Goal: Find contact information: Find contact information

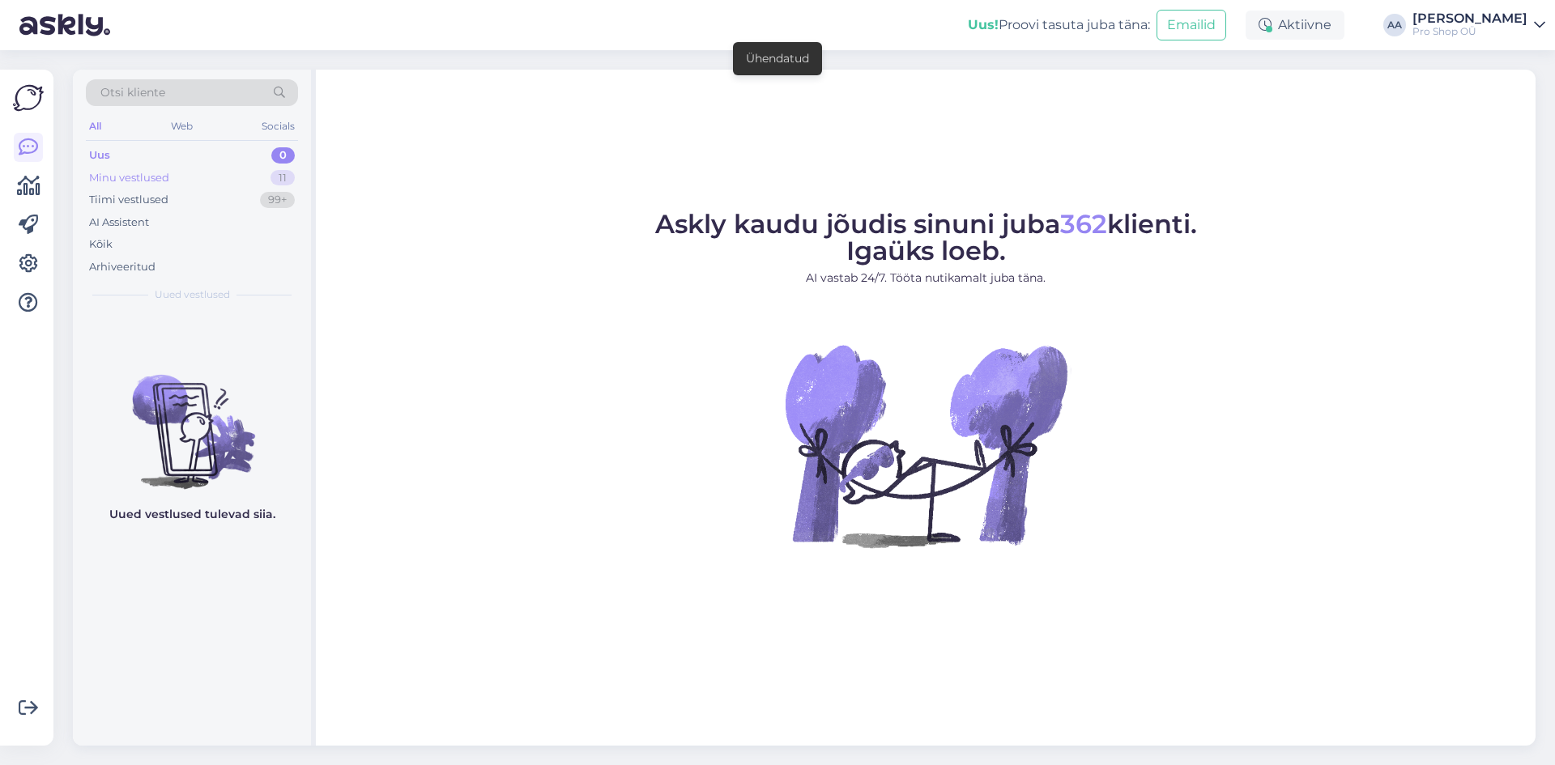
click at [121, 175] on div "Minu vestlused" at bounding box center [129, 178] width 80 height 16
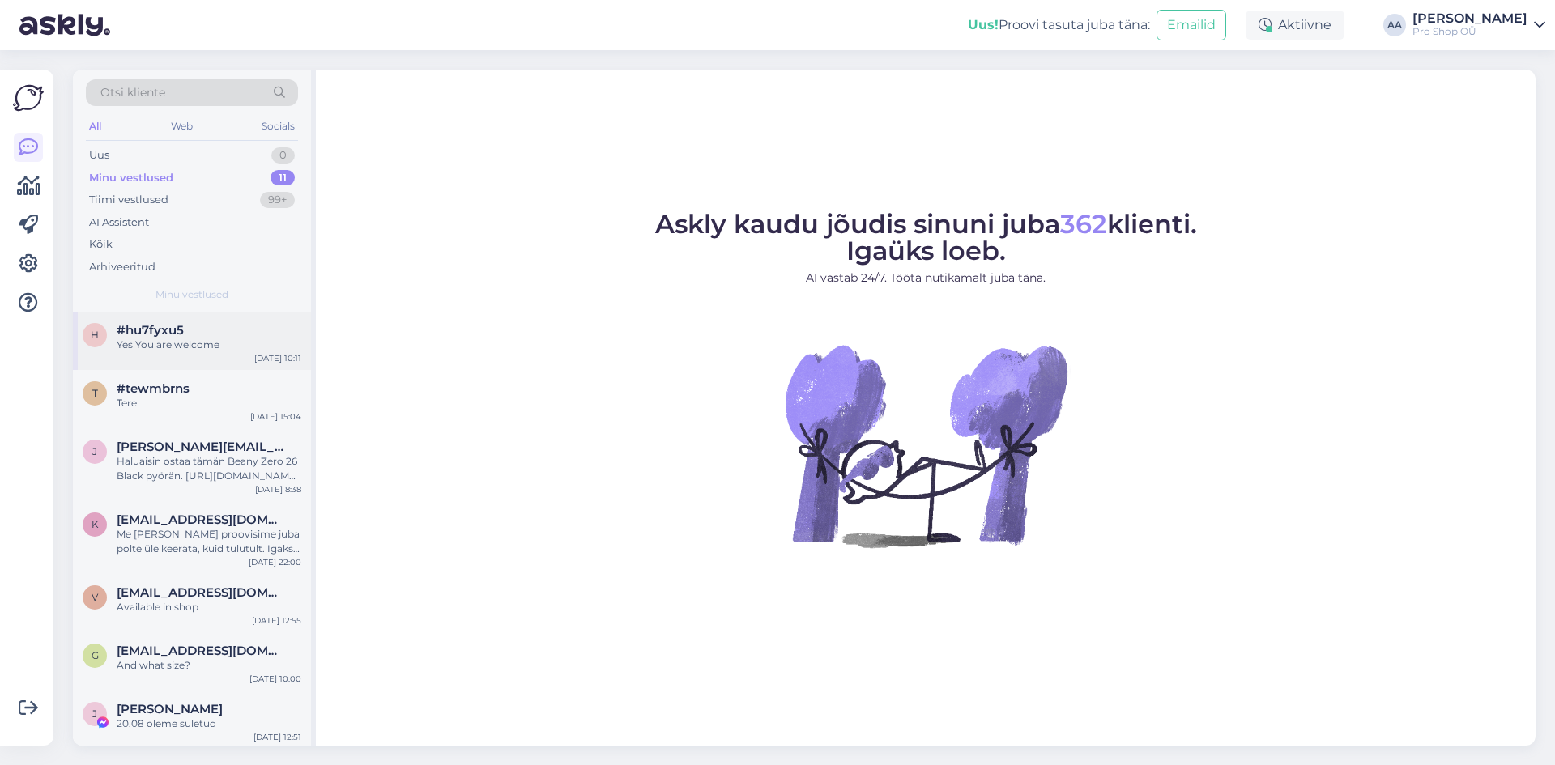
click at [189, 340] on div "Yes You are welcome" at bounding box center [209, 345] width 185 height 15
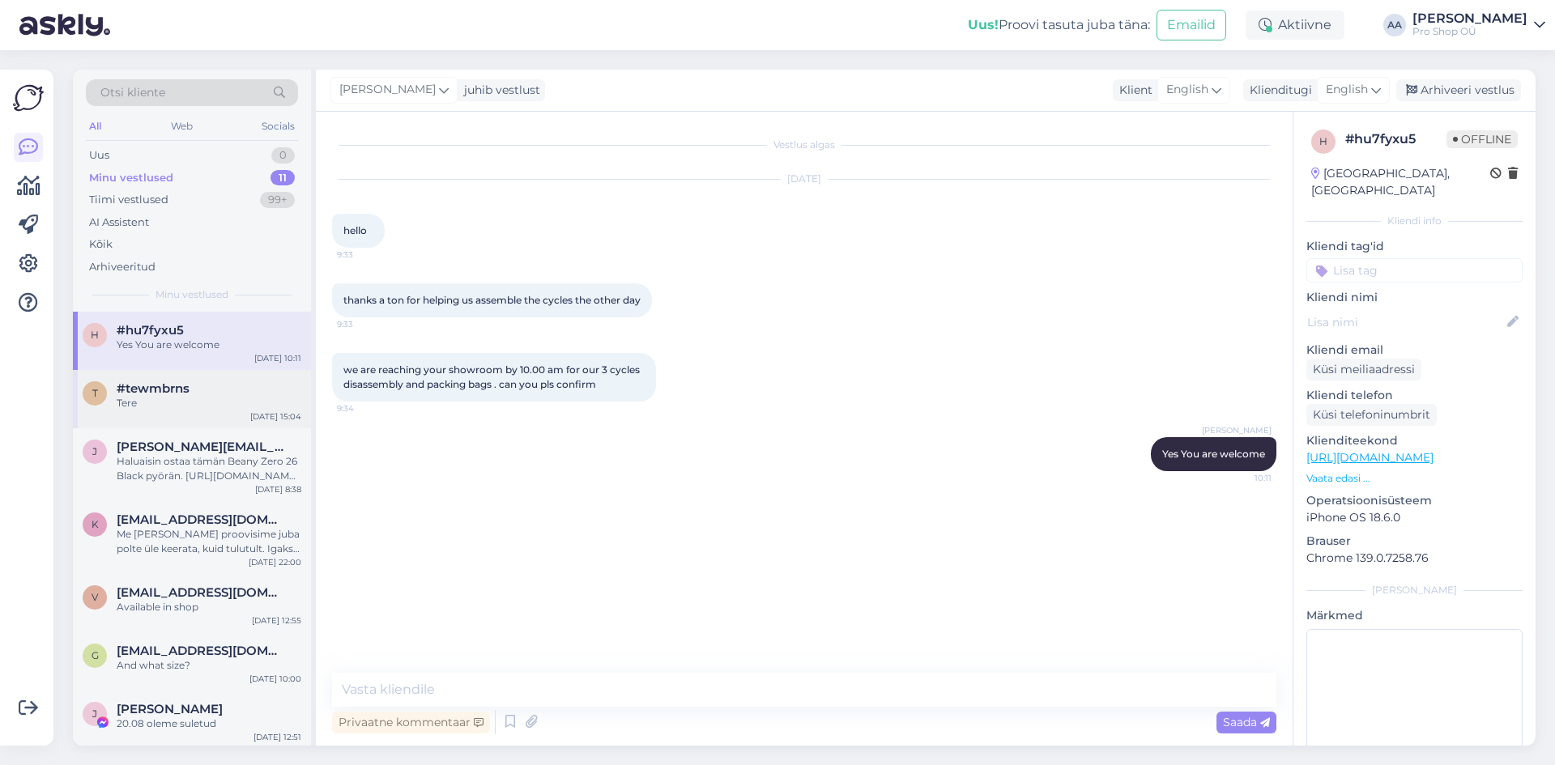
click at [175, 395] on span "#tewmbrns" at bounding box center [153, 388] width 73 height 15
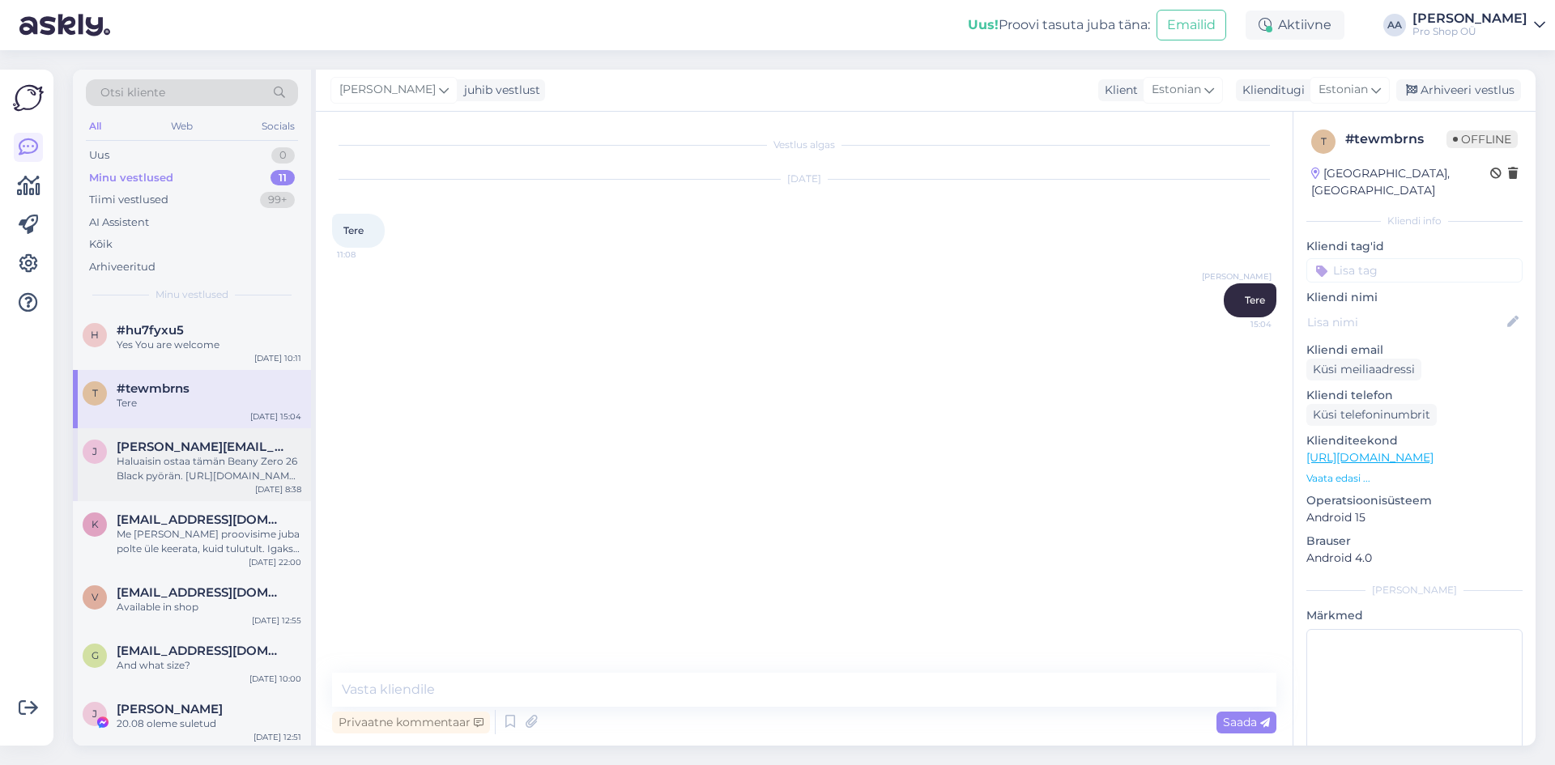
click at [178, 444] on span "[PERSON_NAME][EMAIL_ADDRESS][DOMAIN_NAME]" at bounding box center [201, 447] width 168 height 15
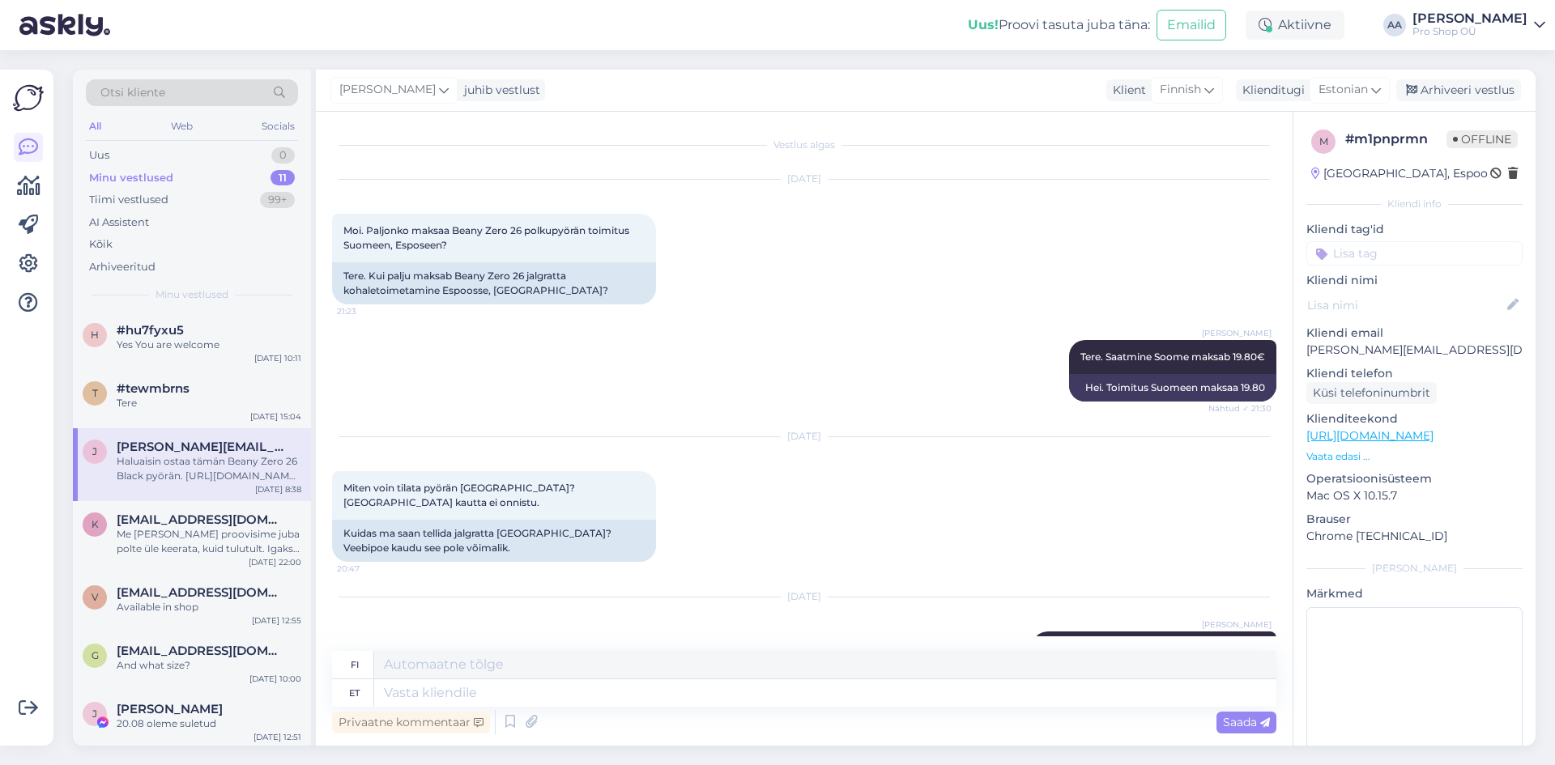
scroll to position [512, 0]
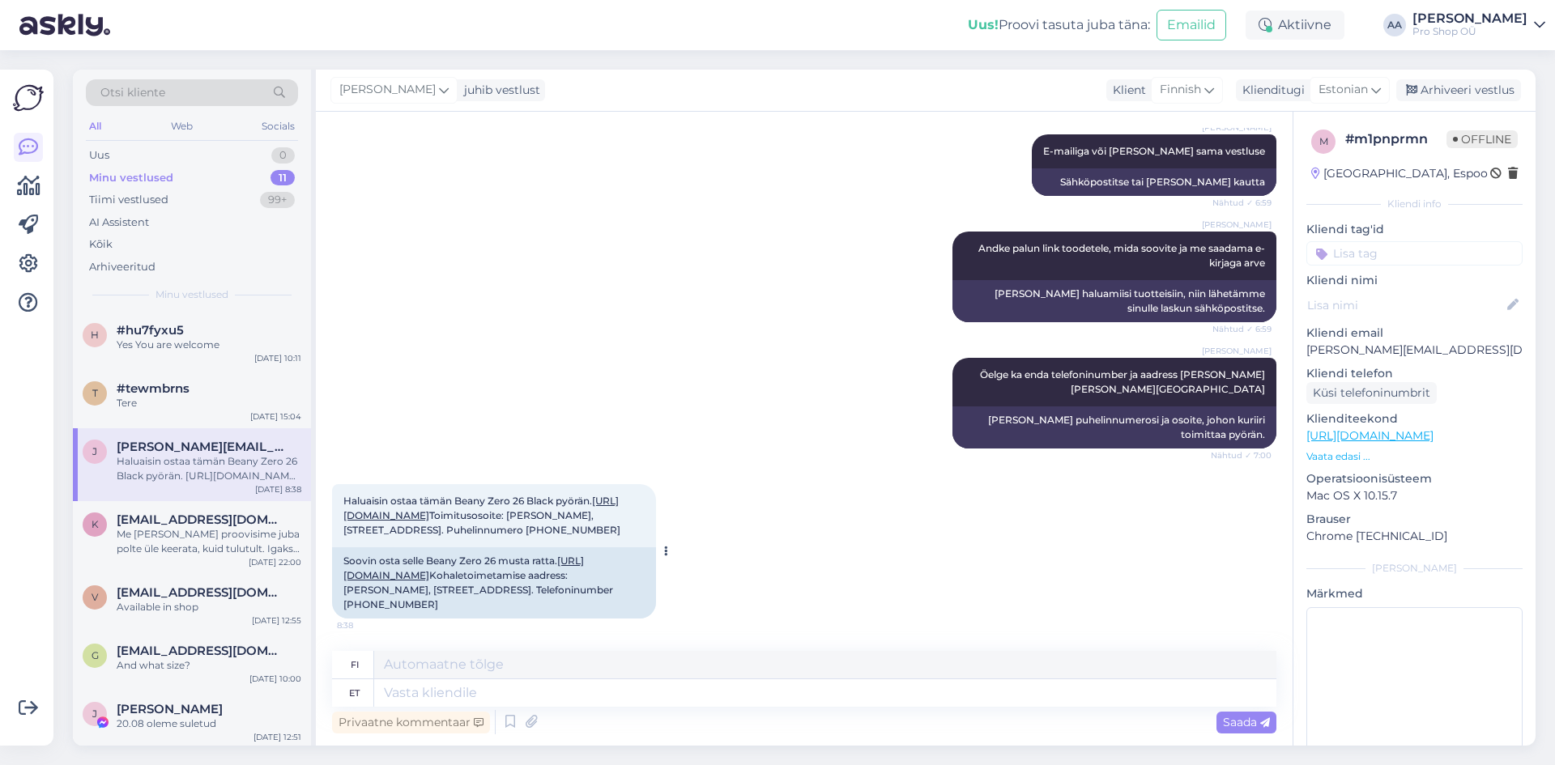
drag, startPoint x: 504, startPoint y: 529, endPoint x: 424, endPoint y: 529, distance: 79.4
click at [424, 529] on div "Haluaisin ostaa tämän Beany Zero 26 Black pyörän. [URL][DOMAIN_NAME] Toimitusos…" at bounding box center [494, 515] width 324 height 63
copy span "[PHONE_NUMBER]"
drag, startPoint x: 646, startPoint y: 514, endPoint x: 474, endPoint y: 520, distance: 172.6
click at [474, 520] on div "Haluaisin ostaa tämän Beany Zero 26 Black pyörän. [URL][DOMAIN_NAME] Toimitusos…" at bounding box center [494, 515] width 324 height 63
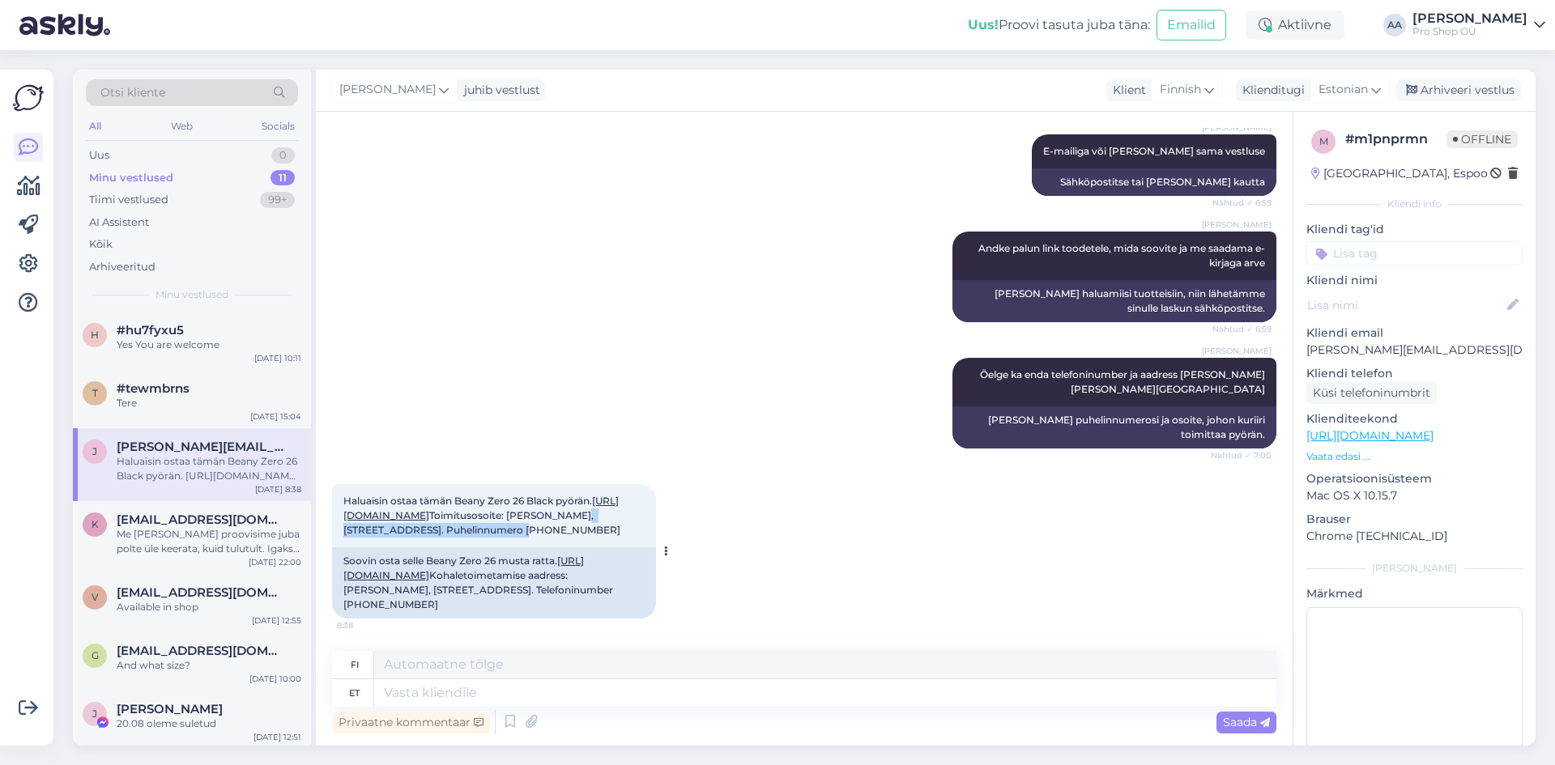
copy span "[STREET_ADDRESS]."
click at [1083, 535] on div "Haluaisin ostaa tämän Beany Zero 26 Black pyörän. [URL][DOMAIN_NAME] Toimitusos…" at bounding box center [804, 552] width 944 height 170
drag, startPoint x: 474, startPoint y: 514, endPoint x: 603, endPoint y: 514, distance: 128.8
click at [603, 514] on span "Haluaisin ostaa tämän Beany Zero 26 Black pyörän. [URL][DOMAIN_NAME] Toimitusos…" at bounding box center [481, 515] width 277 height 41
copy span "Lusikkatie 29, 02780 Espoo"
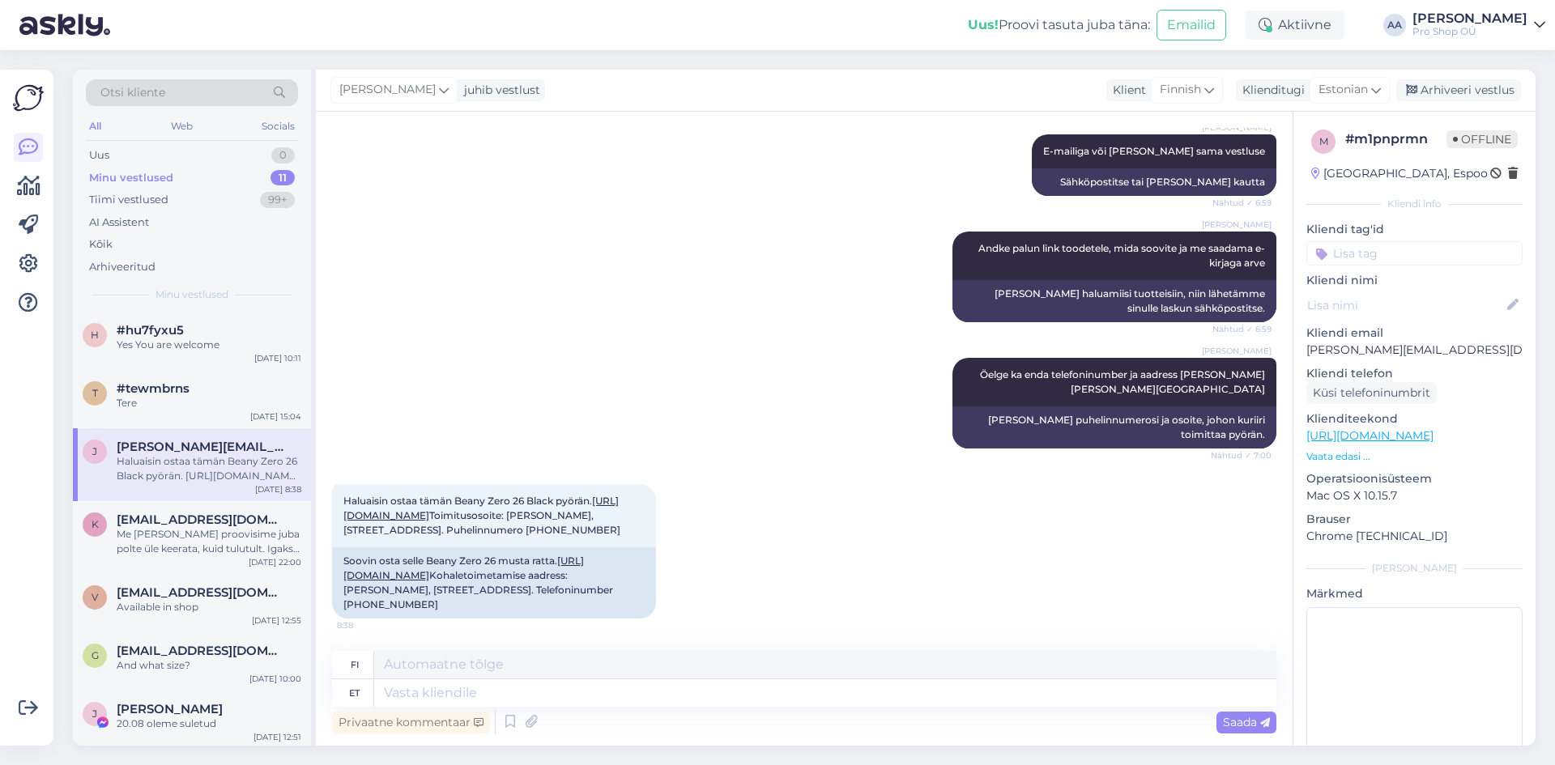
click at [687, 449] on div "[PERSON_NAME] Öelge ka enda telefoninumber ja aadress [PERSON_NAME] [PERSON_NAM…" at bounding box center [804, 403] width 944 height 126
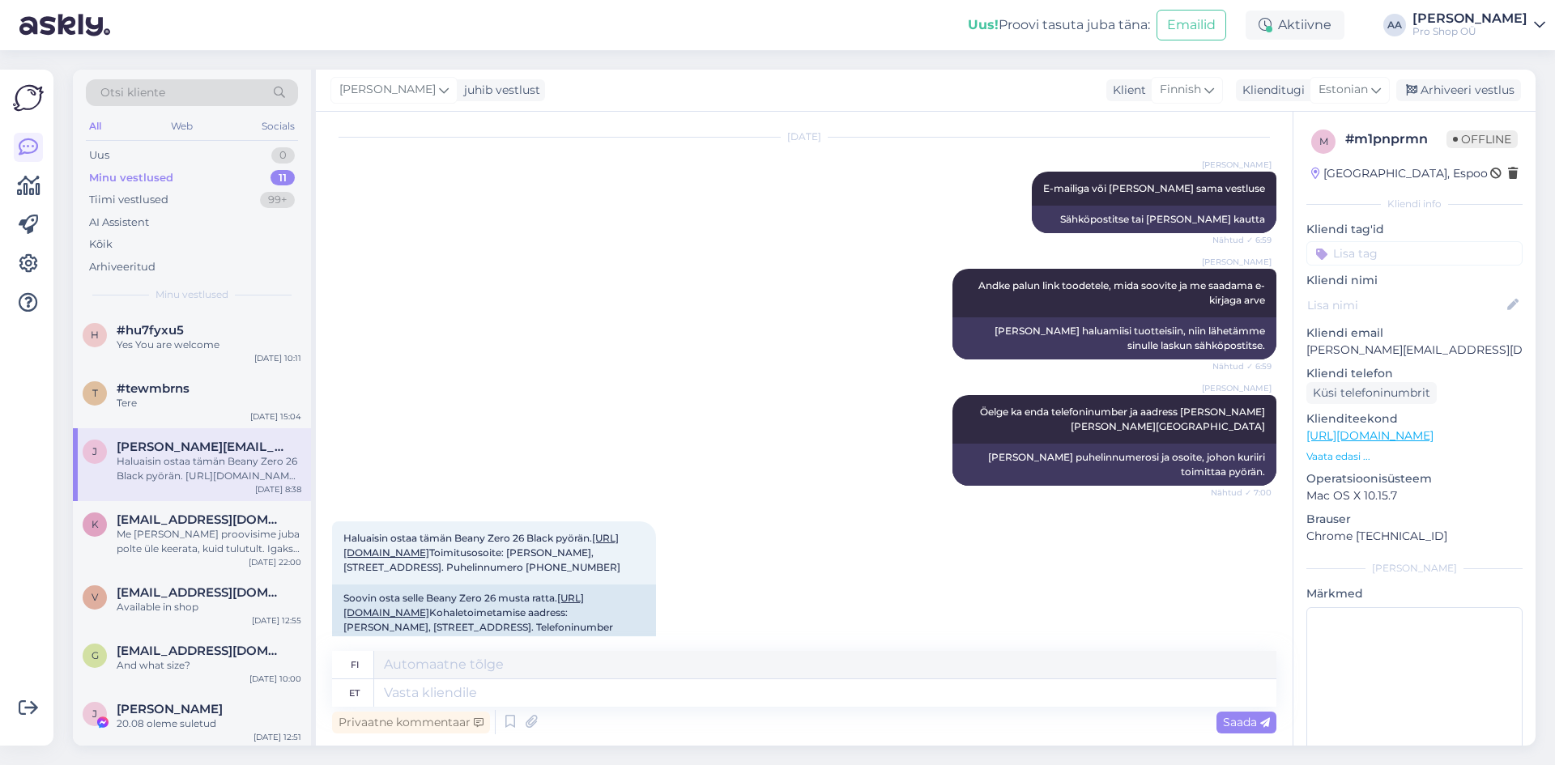
scroll to position [431, 0]
